Goal: Use online tool/utility

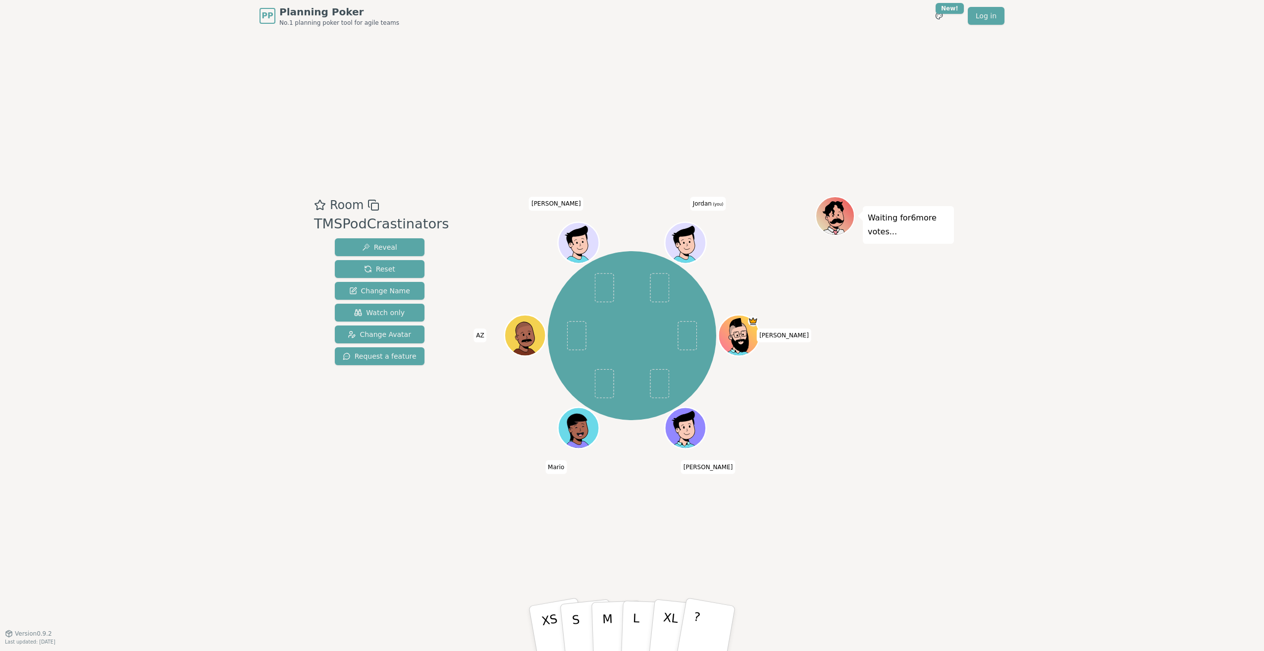
click at [609, 155] on div "Room TMSPodCrastinators Reveal Reset Change Name Watch only Change Avatar Reque…" at bounding box center [632, 332] width 644 height 601
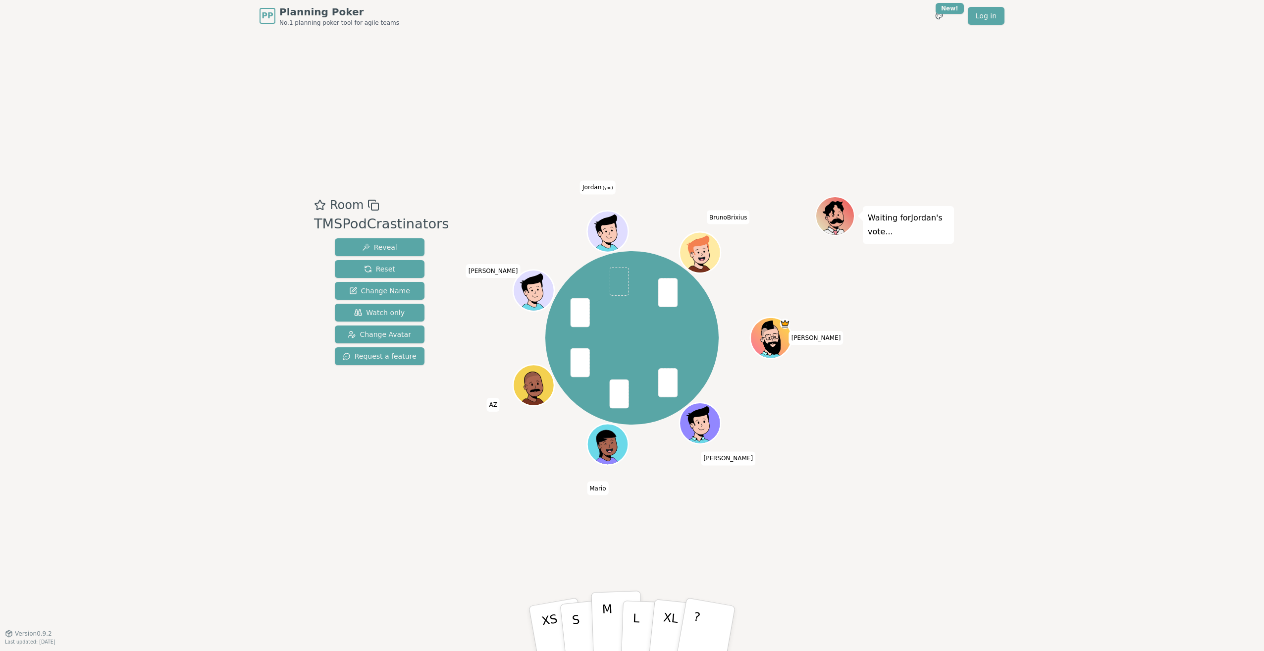
click at [610, 466] on p "M" at bounding box center [608, 629] width 12 height 54
click at [575, 466] on p "S" at bounding box center [577, 630] width 13 height 54
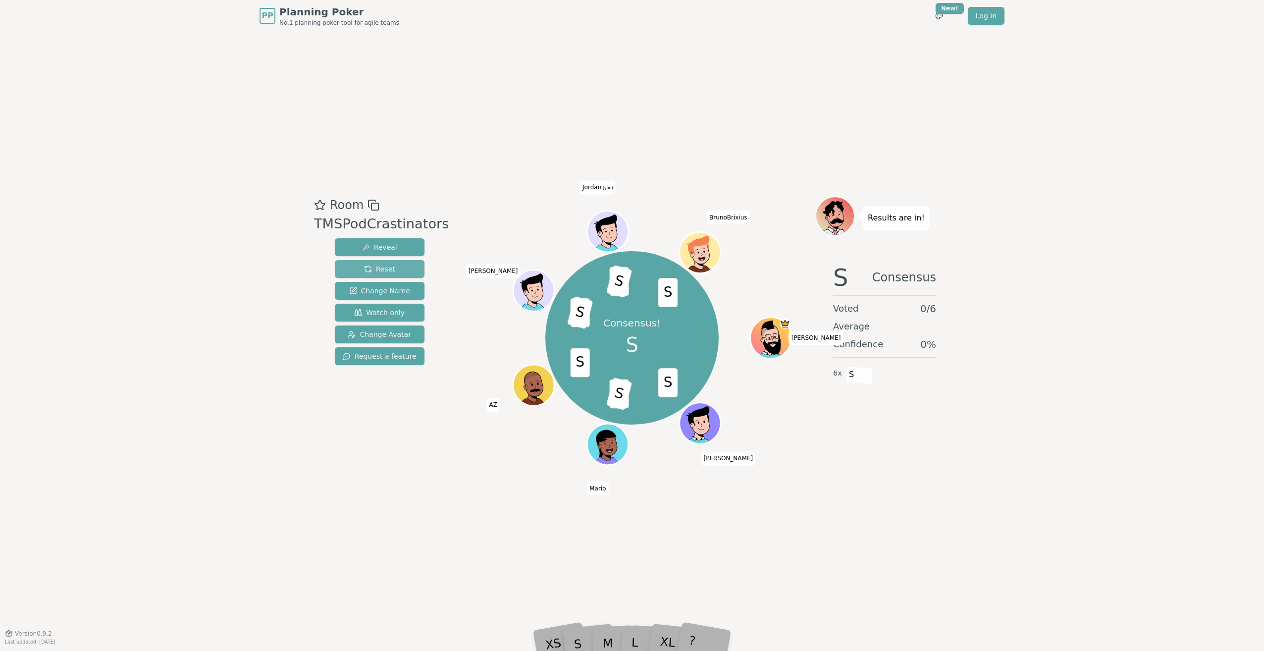
click at [381, 268] on span "Reset" at bounding box center [379, 269] width 31 height 10
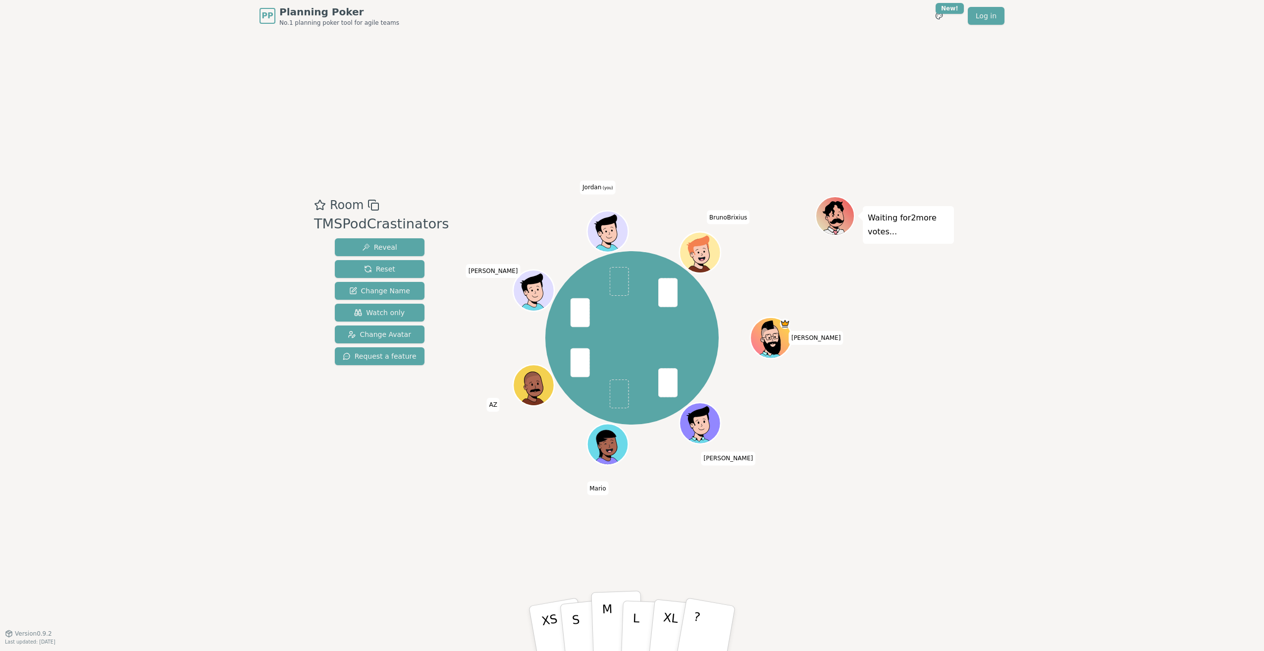
click at [614, 466] on button "M" at bounding box center [617, 628] width 52 height 76
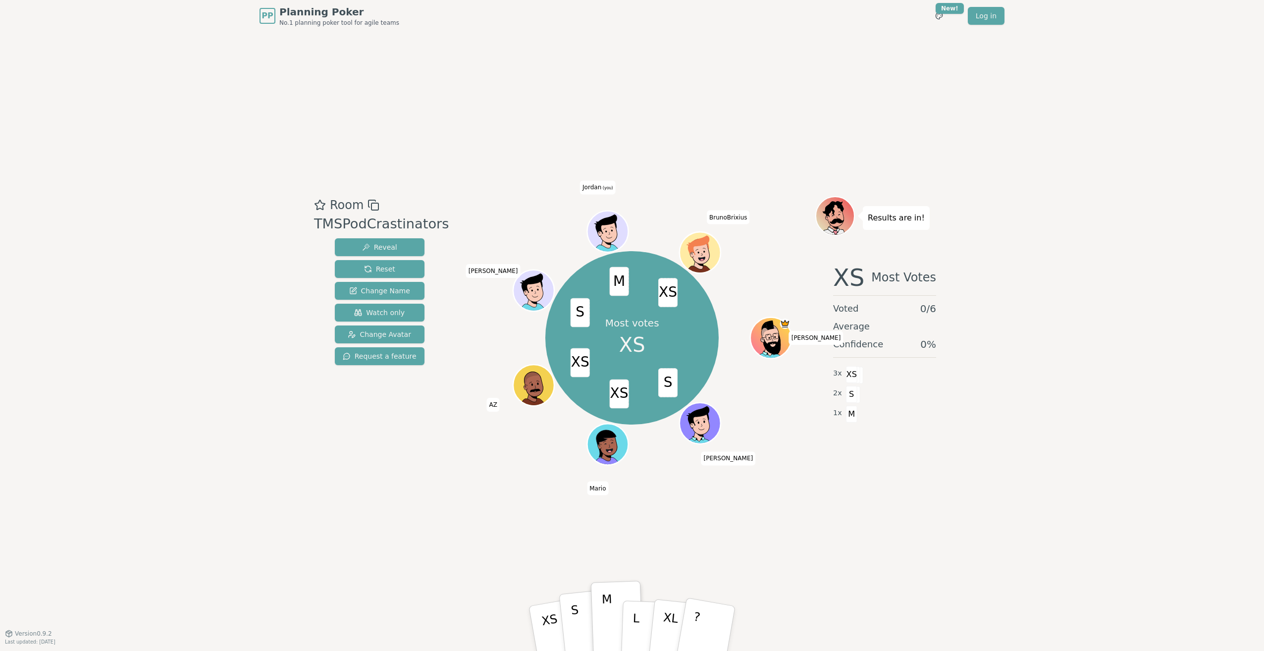
click at [583, 466] on button "S" at bounding box center [587, 628] width 57 height 79
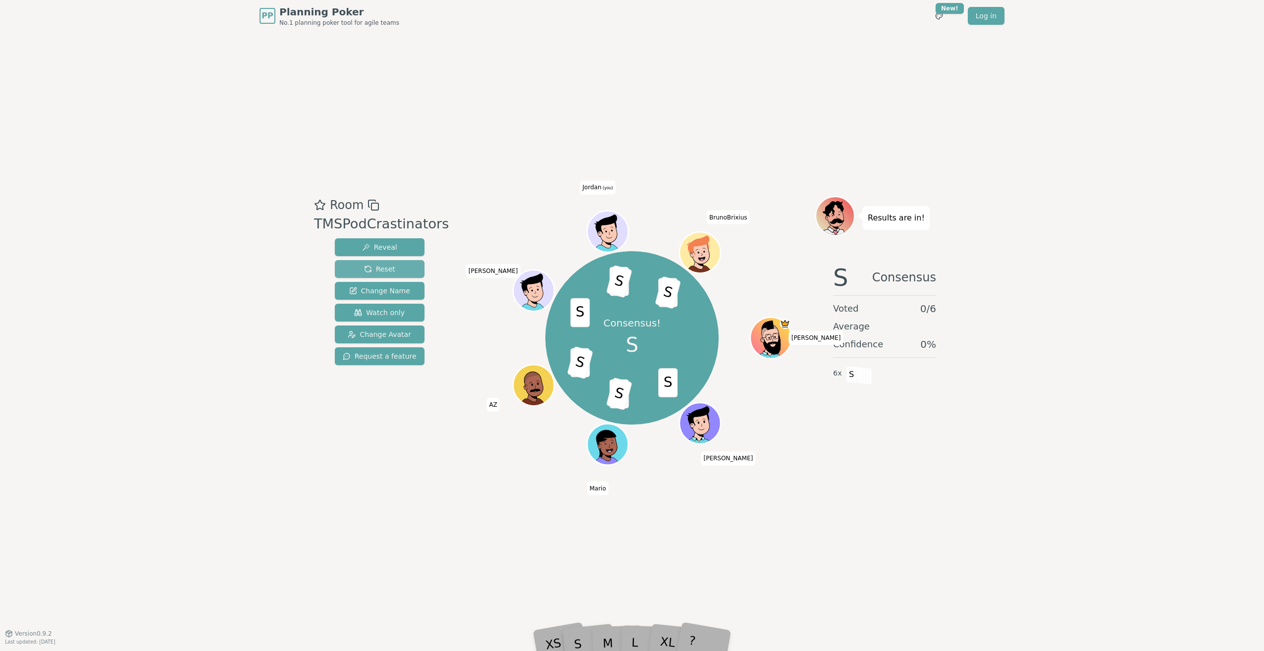
click at [364, 265] on span "Reset" at bounding box center [379, 269] width 31 height 10
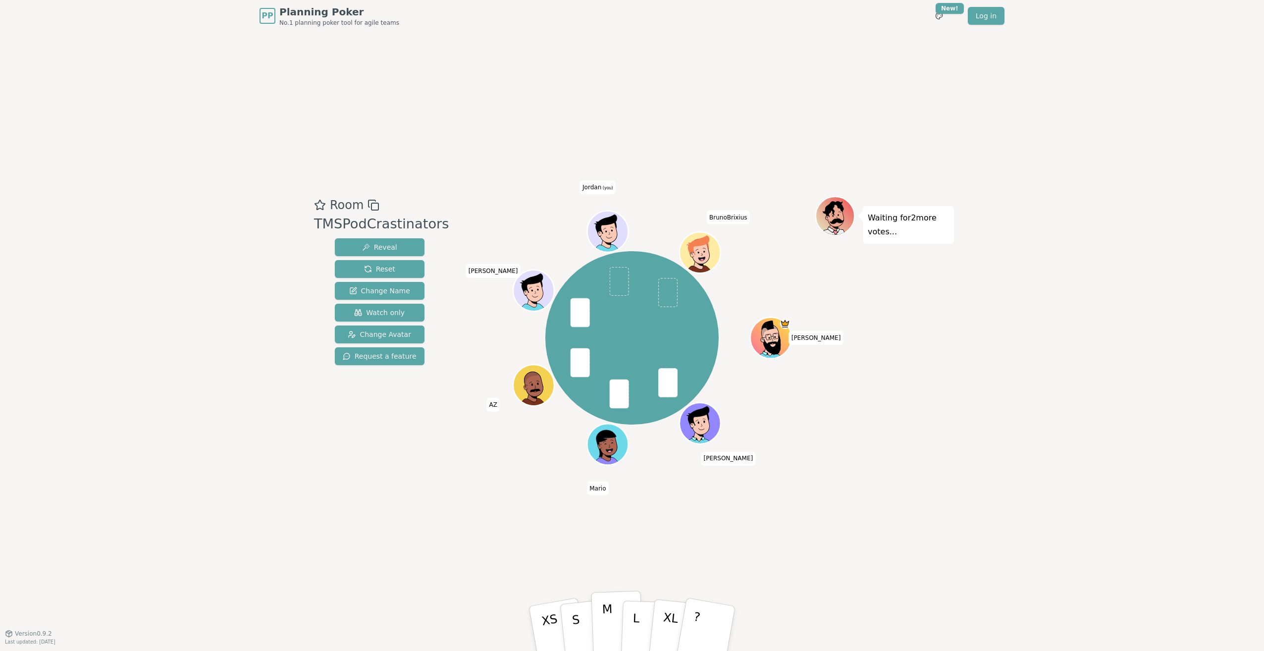
click at [610, 466] on p "M" at bounding box center [608, 629] width 12 height 54
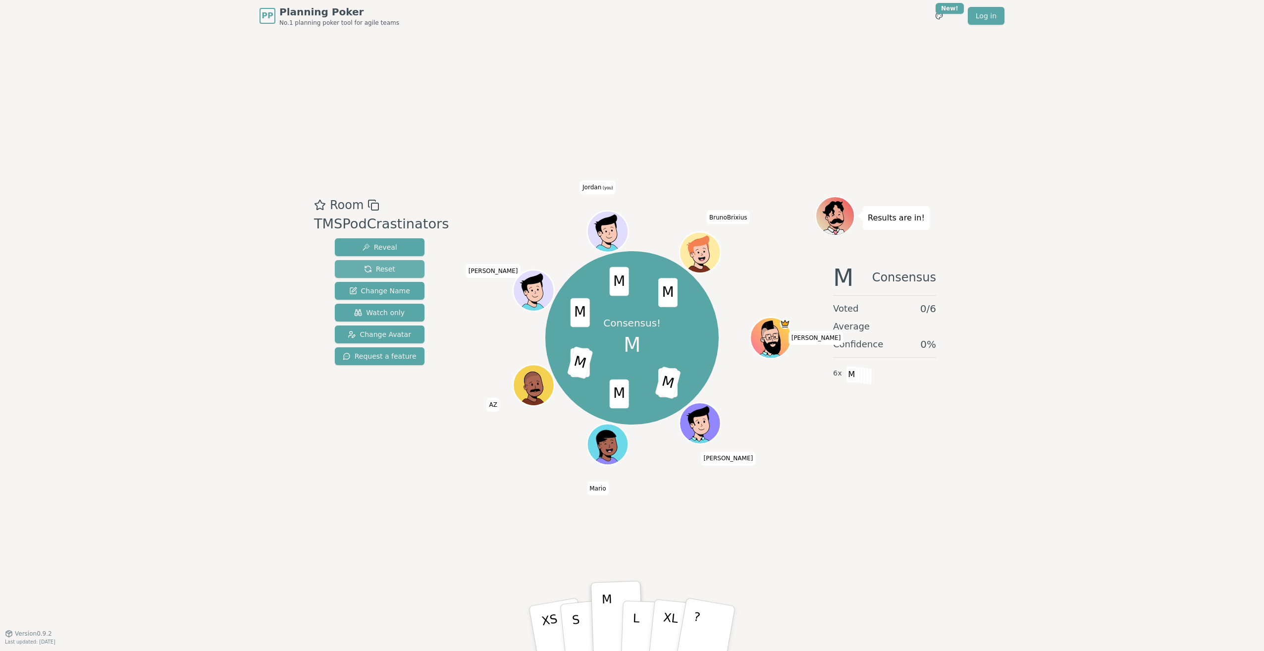
click at [409, 268] on button "Reset" at bounding box center [380, 269] width 90 height 18
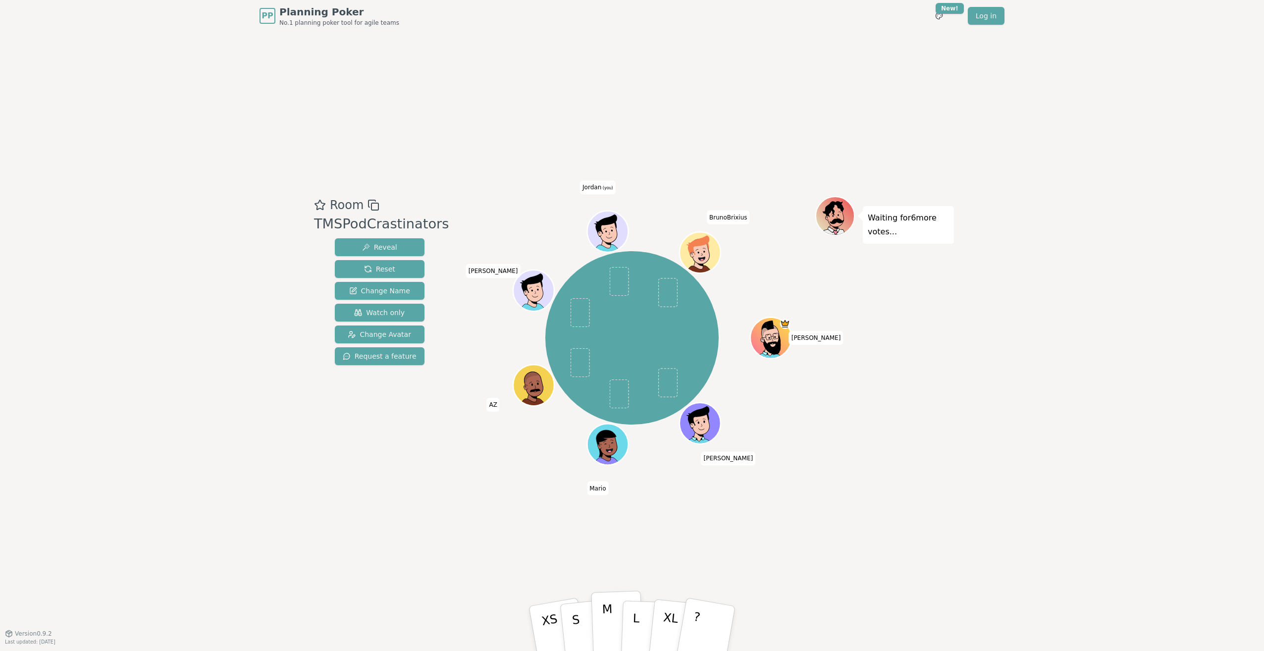
click at [615, 466] on button "M" at bounding box center [617, 628] width 52 height 76
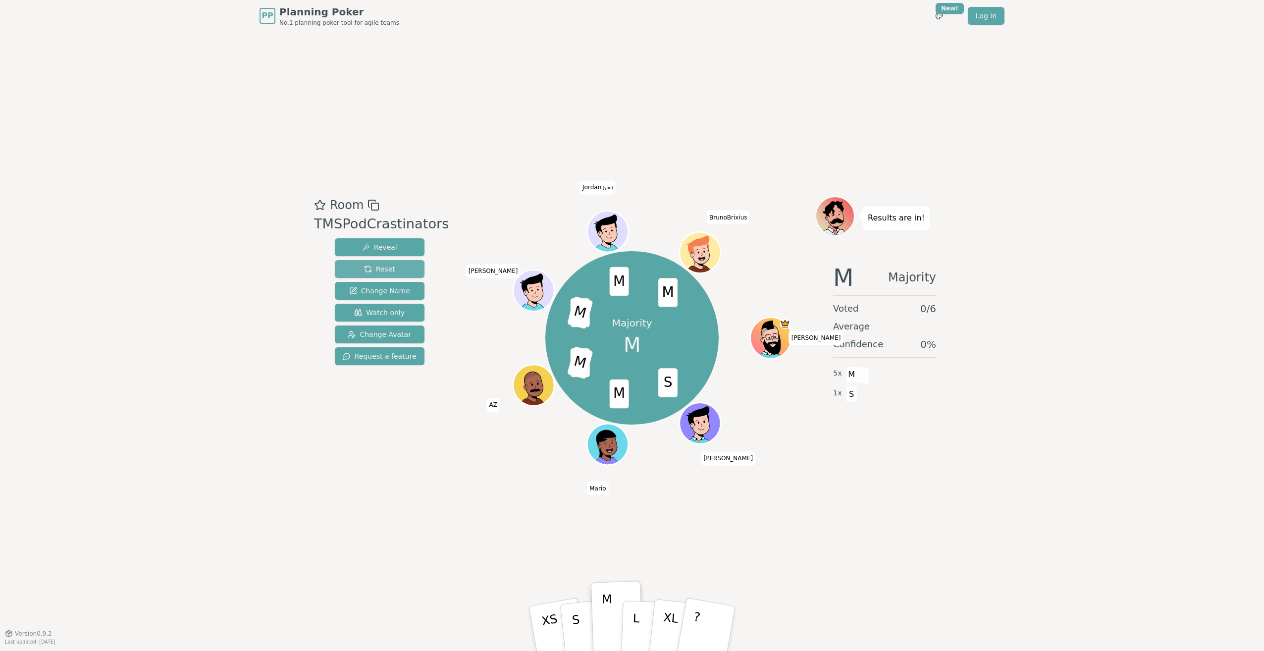
click at [373, 272] on span "Reset" at bounding box center [379, 269] width 31 height 10
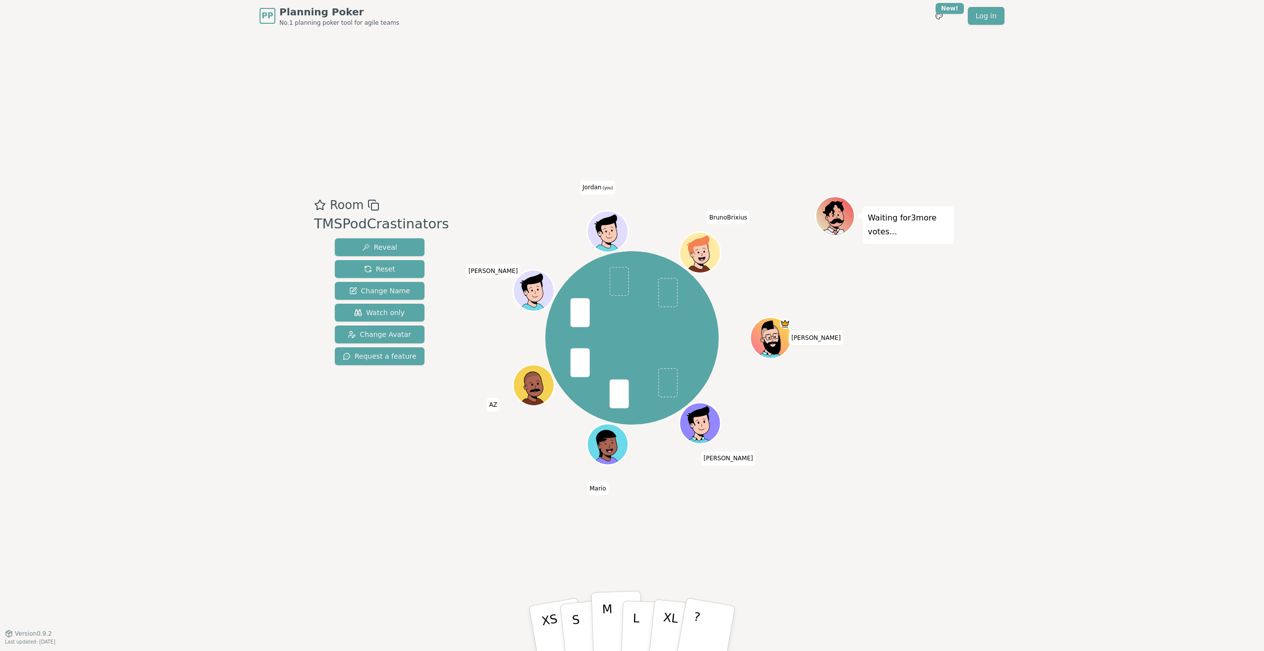
click at [603, 466] on p "M" at bounding box center [608, 629] width 12 height 54
click at [841, 443] on div "Waiting for 2 more votes..." at bounding box center [884, 332] width 139 height 272
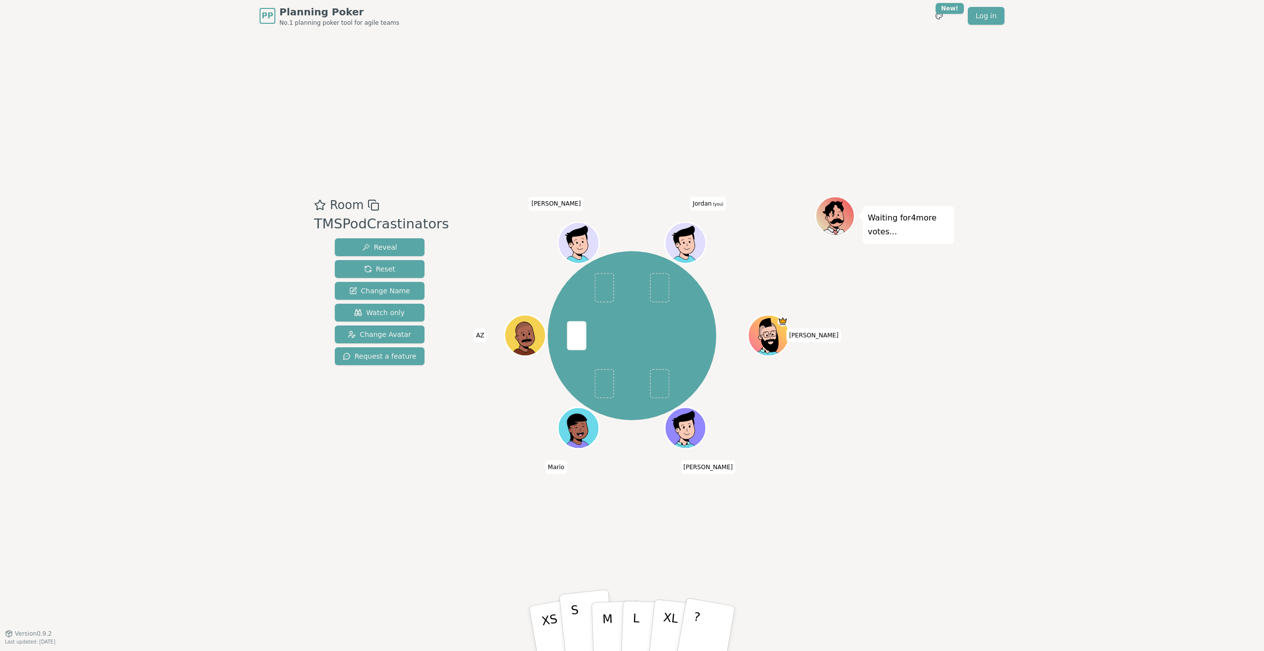
click at [586, 466] on button "S" at bounding box center [587, 628] width 57 height 79
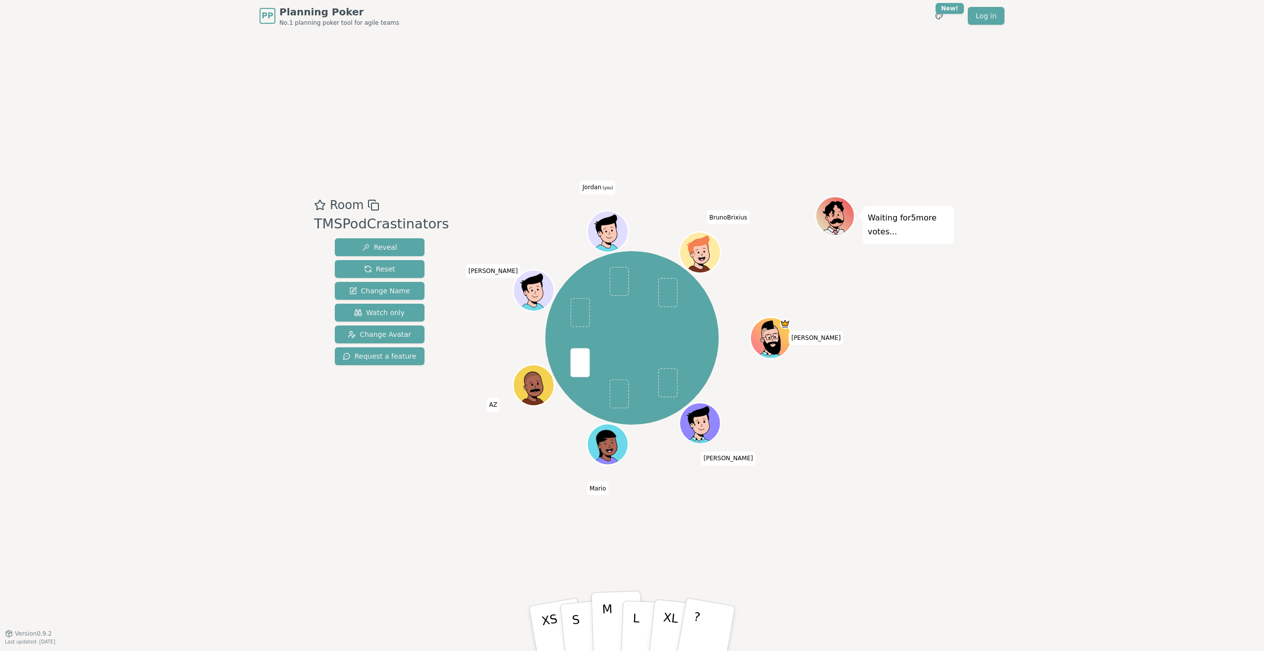
click at [617, 466] on button "M" at bounding box center [617, 628] width 52 height 76
